Goal: Information Seeking & Learning: Learn about a topic

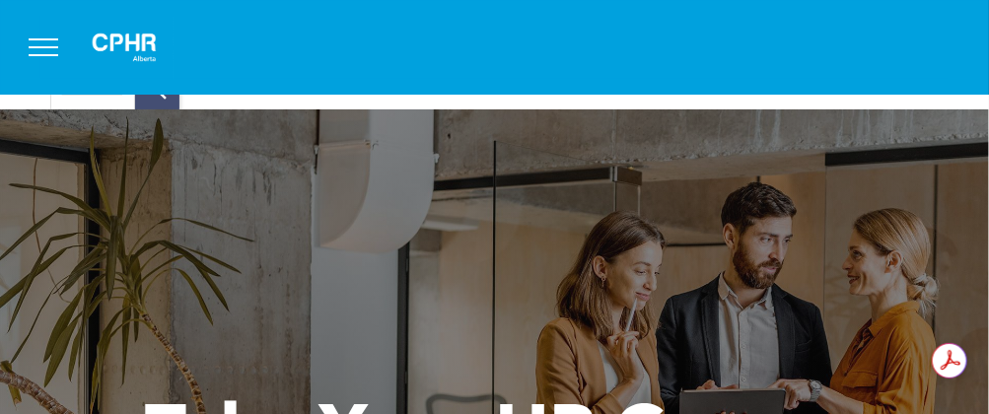
click at [38, 49] on button "menu" at bounding box center [43, 47] width 51 height 51
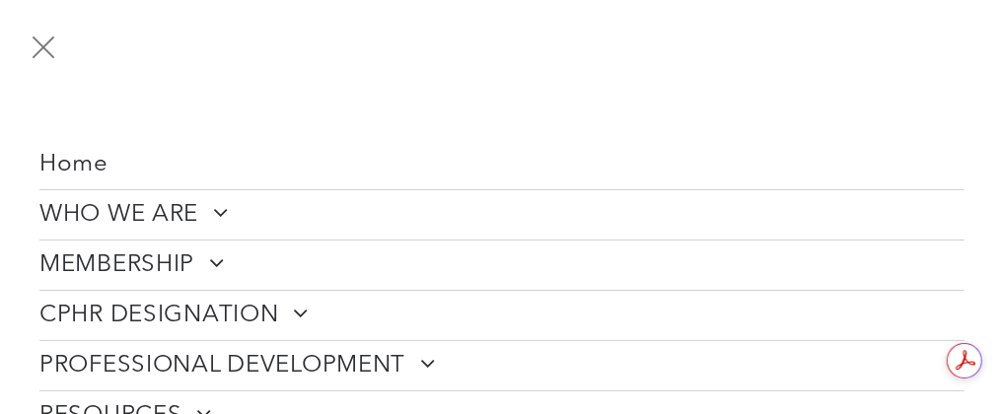
click at [34, 43] on button "menu" at bounding box center [43, 47] width 51 height 51
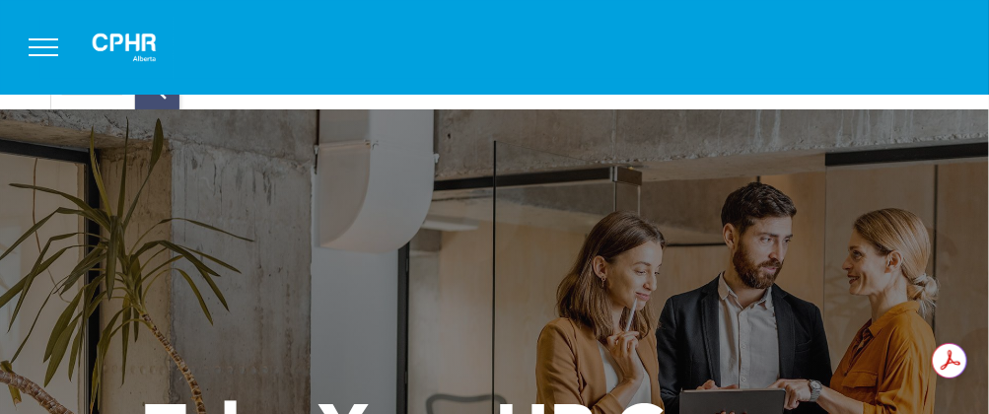
click at [43, 48] on button "menu" at bounding box center [43, 47] width 51 height 51
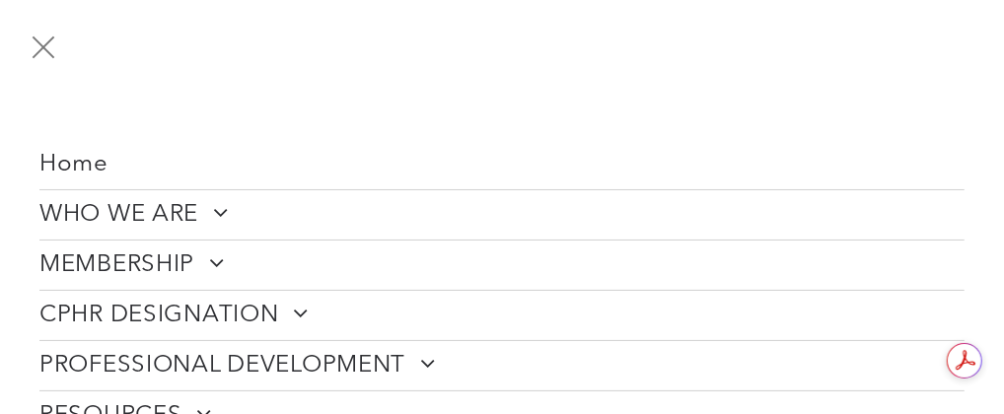
click at [77, 174] on span "Home" at bounding box center [73, 165] width 69 height 29
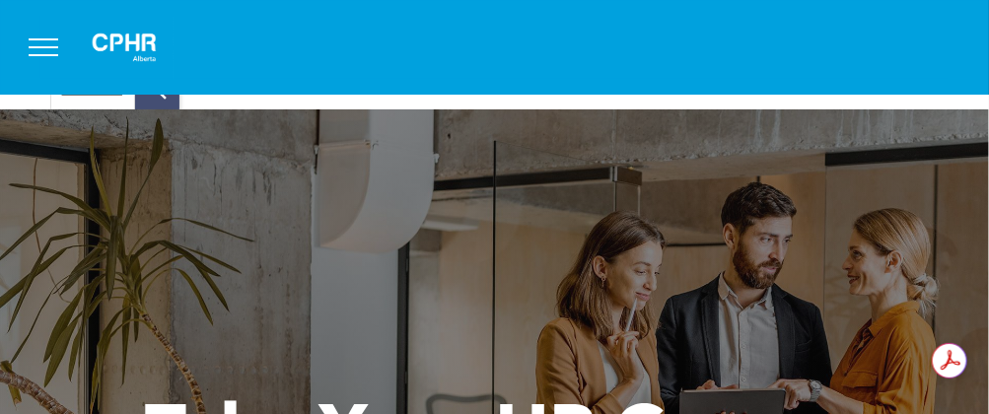
drag, startPoint x: 457, startPoint y: 58, endPoint x: 257, endPoint y: 229, distance: 262.9
click at [250, 232] on div "Take Your HR Career To [GEOGRAPHIC_DATA]! Join over 6,900 human resources profe…" at bounding box center [494, 419] width 989 height 620
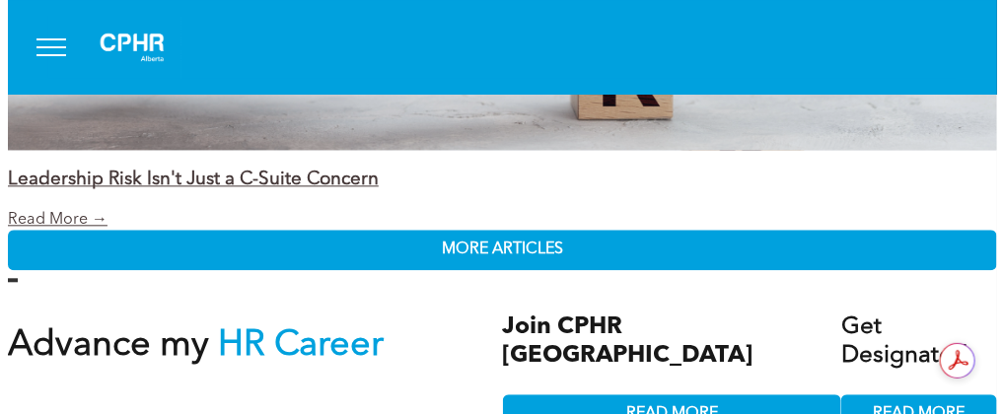
scroll to position [3481, 0]
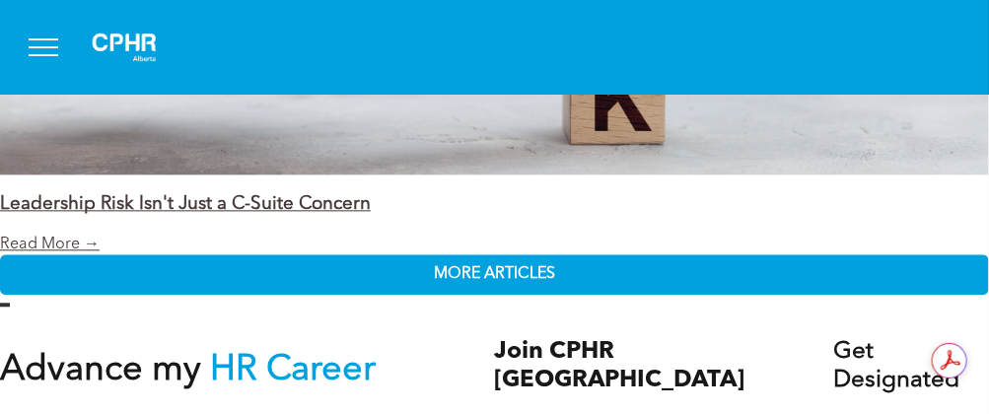
click at [37, 47] on span "menu" at bounding box center [44, 47] width 30 height 2
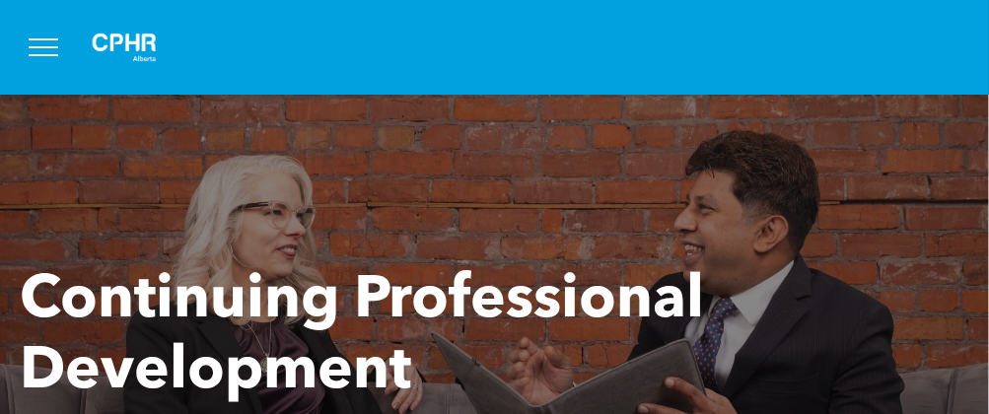
click at [50, 40] on button "menu" at bounding box center [43, 47] width 51 height 51
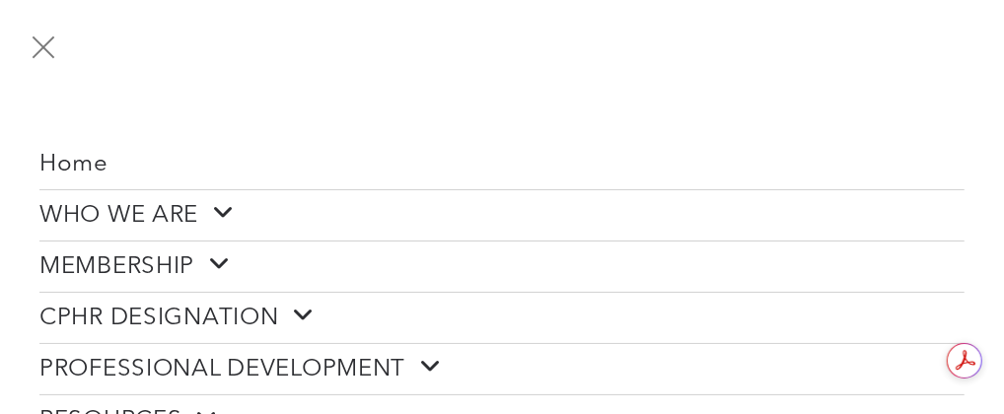
click at [97, 167] on span "Home" at bounding box center [73, 165] width 69 height 29
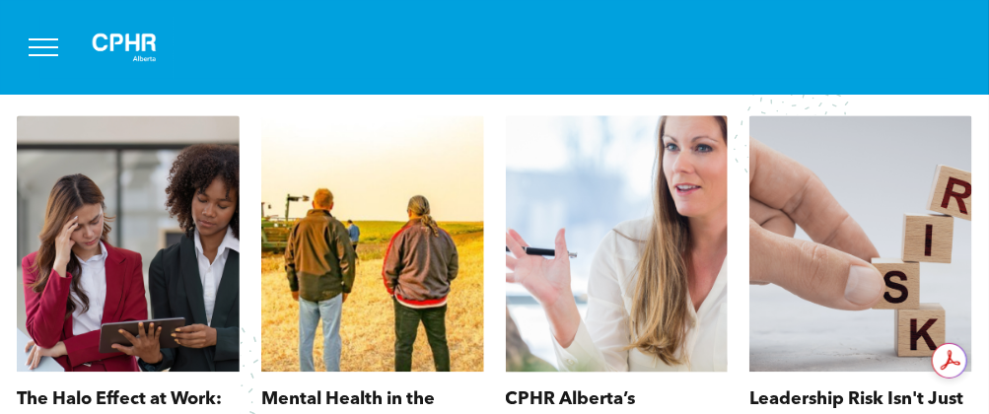
click at [537, 261] on div at bounding box center [617, 243] width 236 height 272
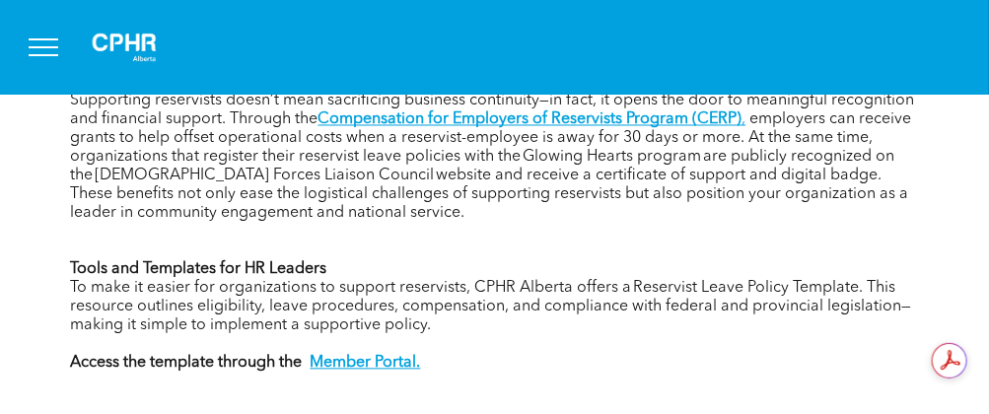
scroll to position [1183, 0]
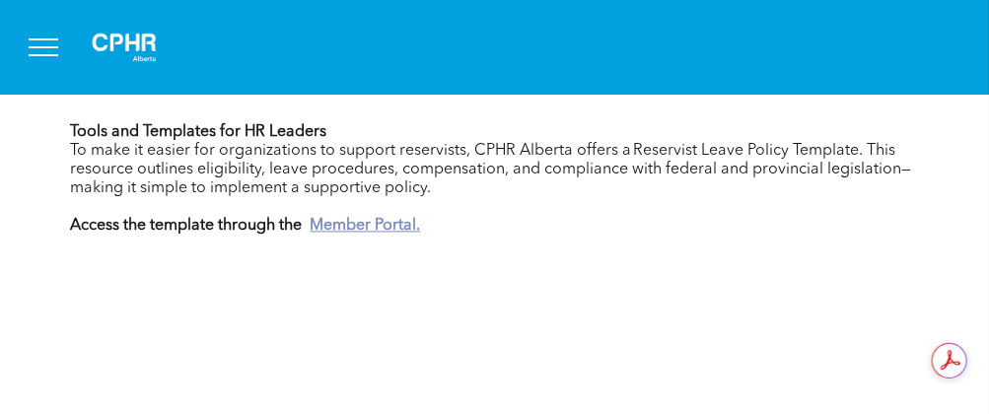
click at [347, 218] on strong "Member Portal." at bounding box center [366, 226] width 110 height 16
